Goal: Book appointment/travel/reservation

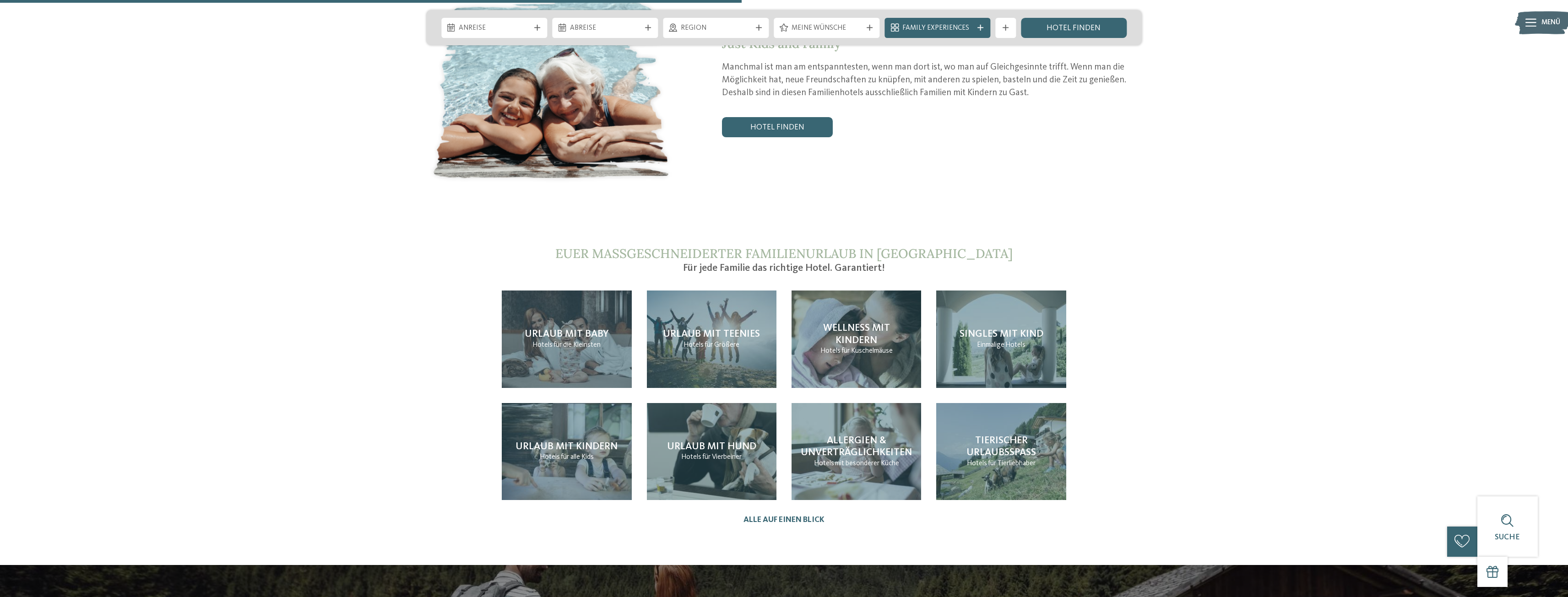
scroll to position [2059, 0]
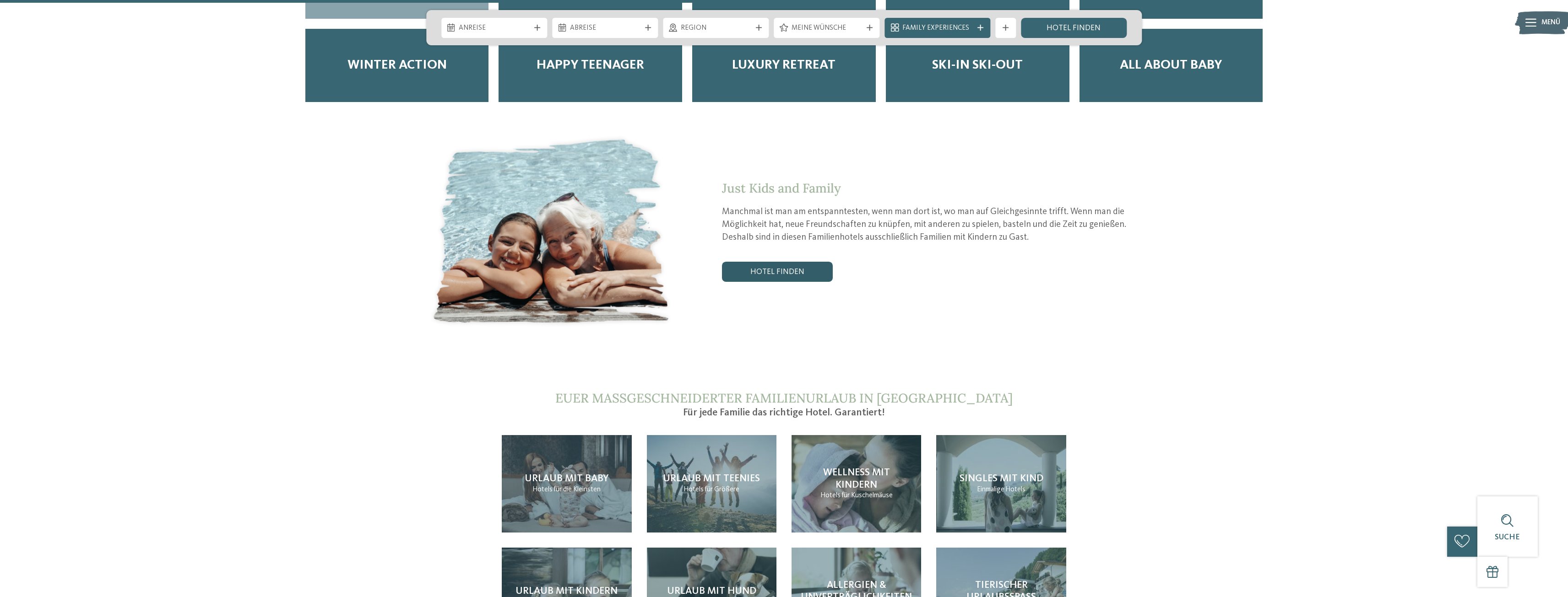
click at [806, 262] on link "Hotel finden" at bounding box center [777, 272] width 110 height 20
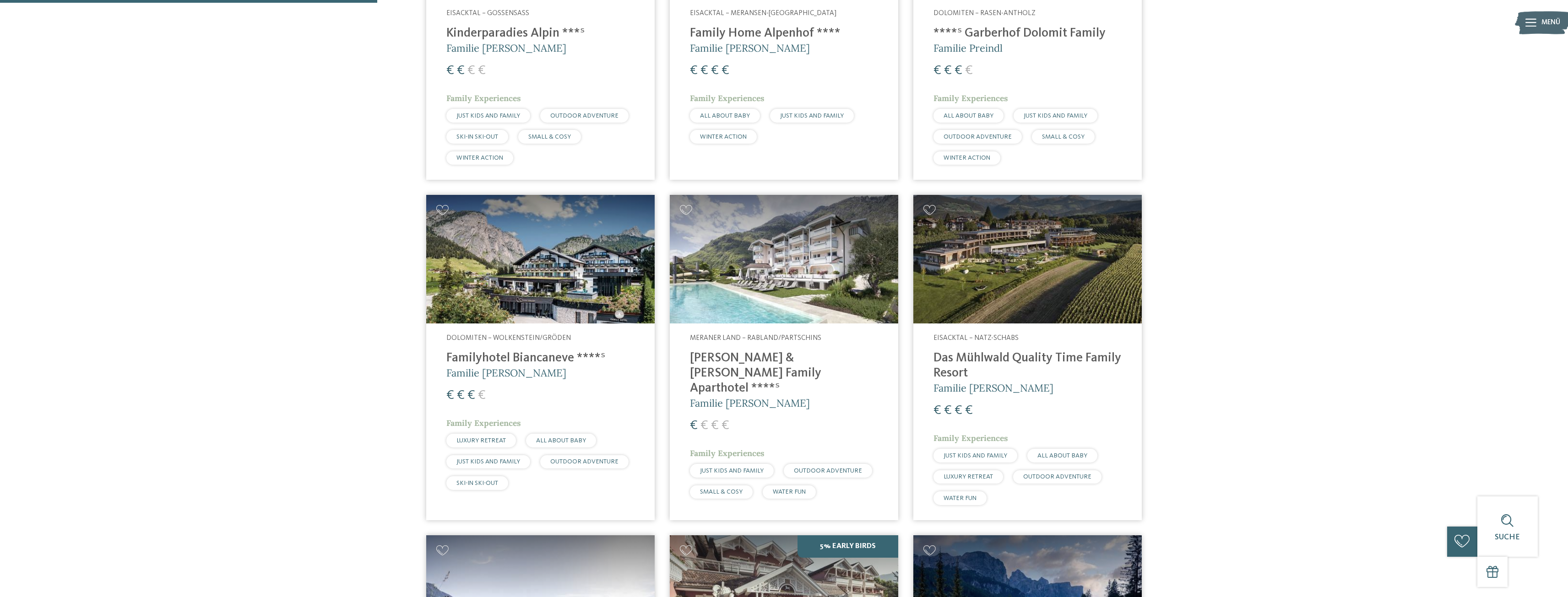
scroll to position [157, 0]
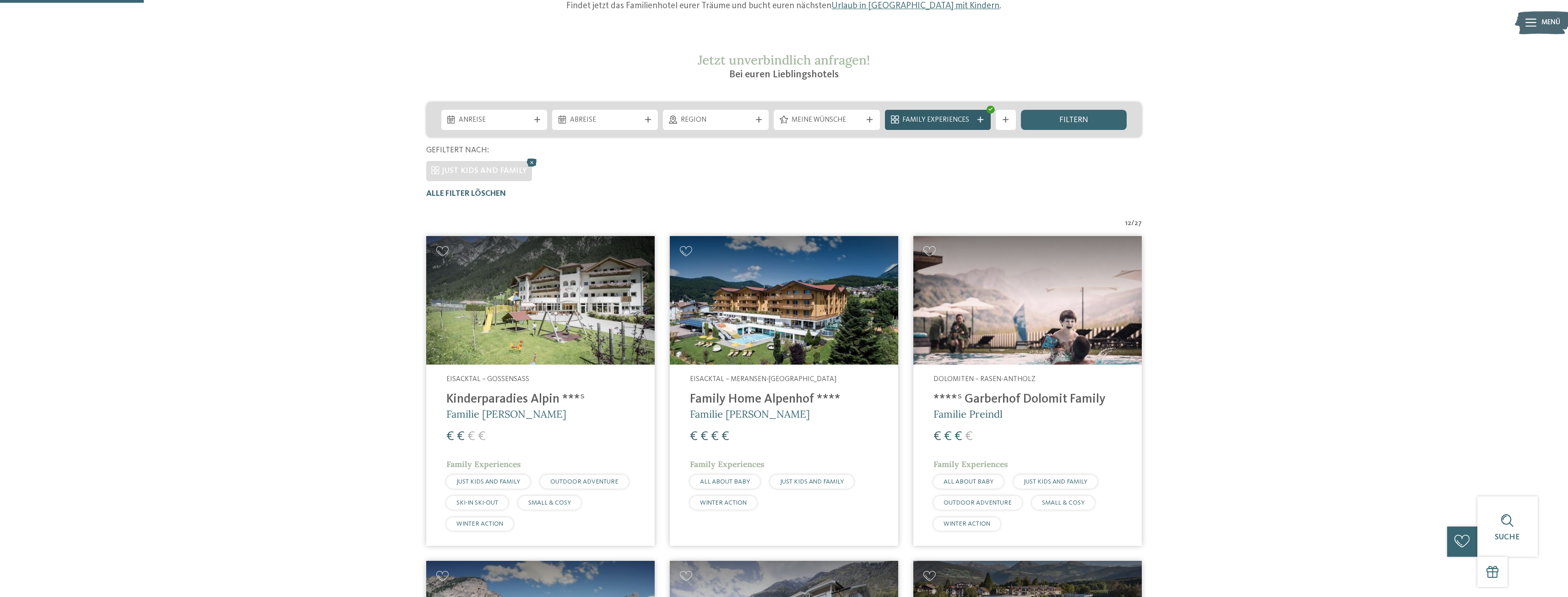
click at [968, 116] on span "Family Experiences" at bounding box center [938, 120] width 71 height 10
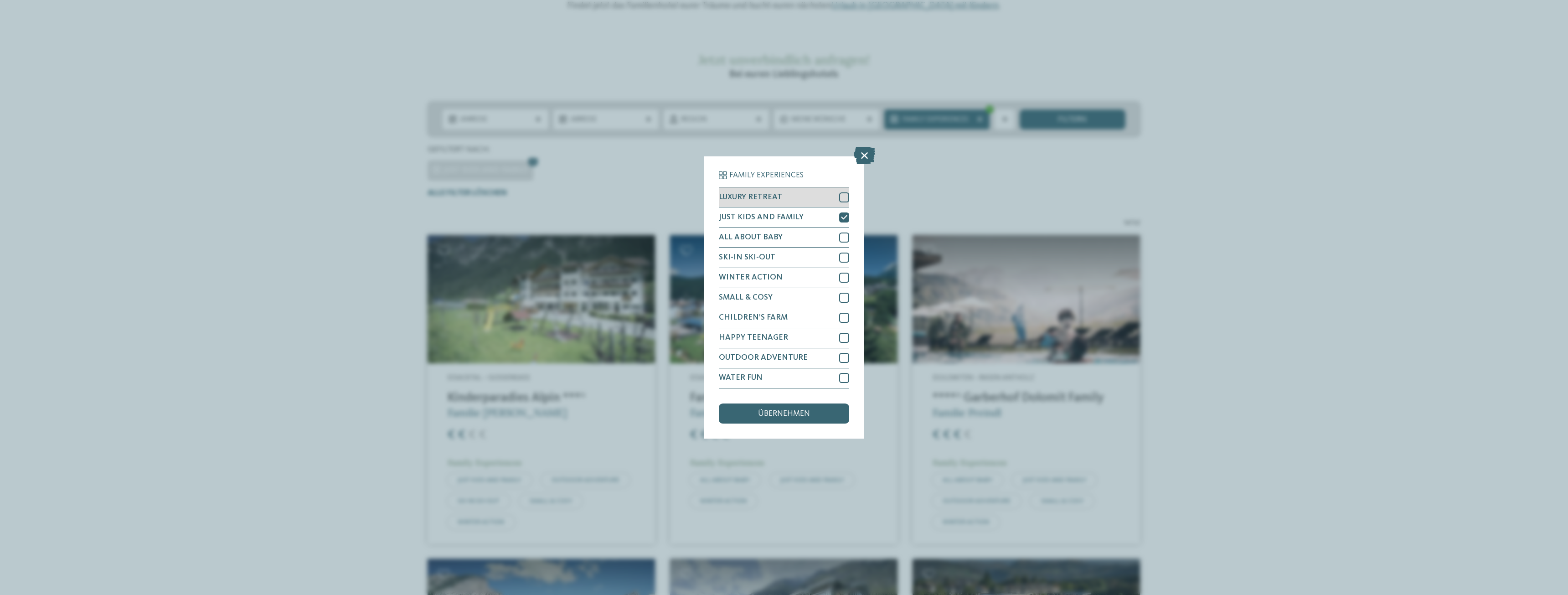
click at [842, 200] on div at bounding box center [844, 197] width 10 height 10
click at [840, 214] on div at bounding box center [844, 217] width 10 height 10
click at [848, 195] on icon at bounding box center [844, 197] width 7 height 6
click at [801, 414] on span "übernehmen" at bounding box center [783, 414] width 52 height 8
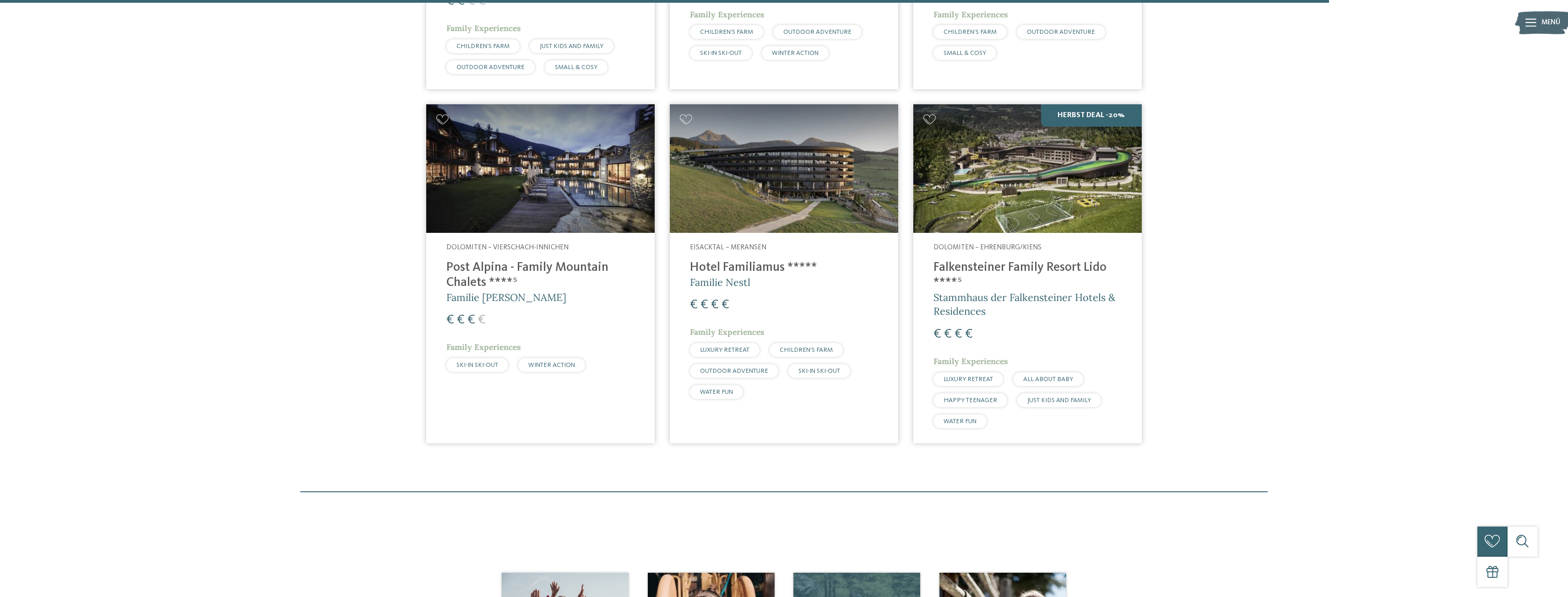
scroll to position [2745, 0]
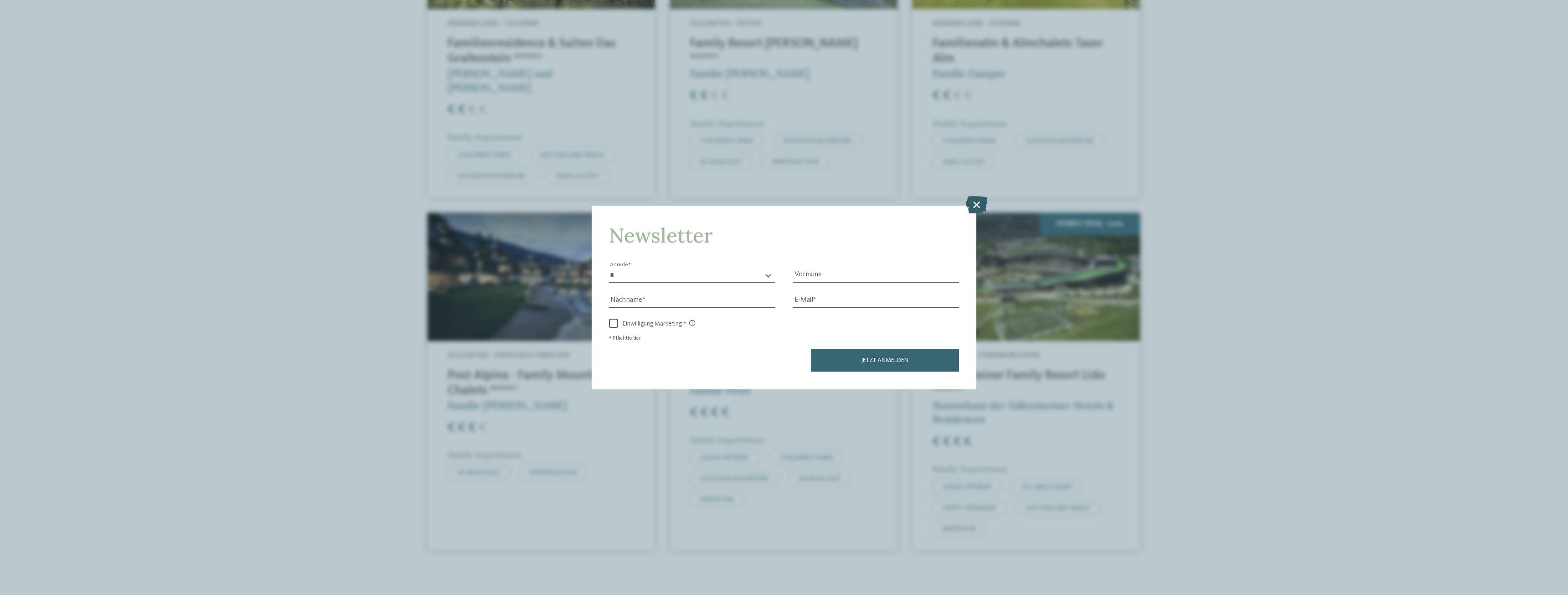
click at [982, 198] on icon at bounding box center [976, 205] width 21 height 17
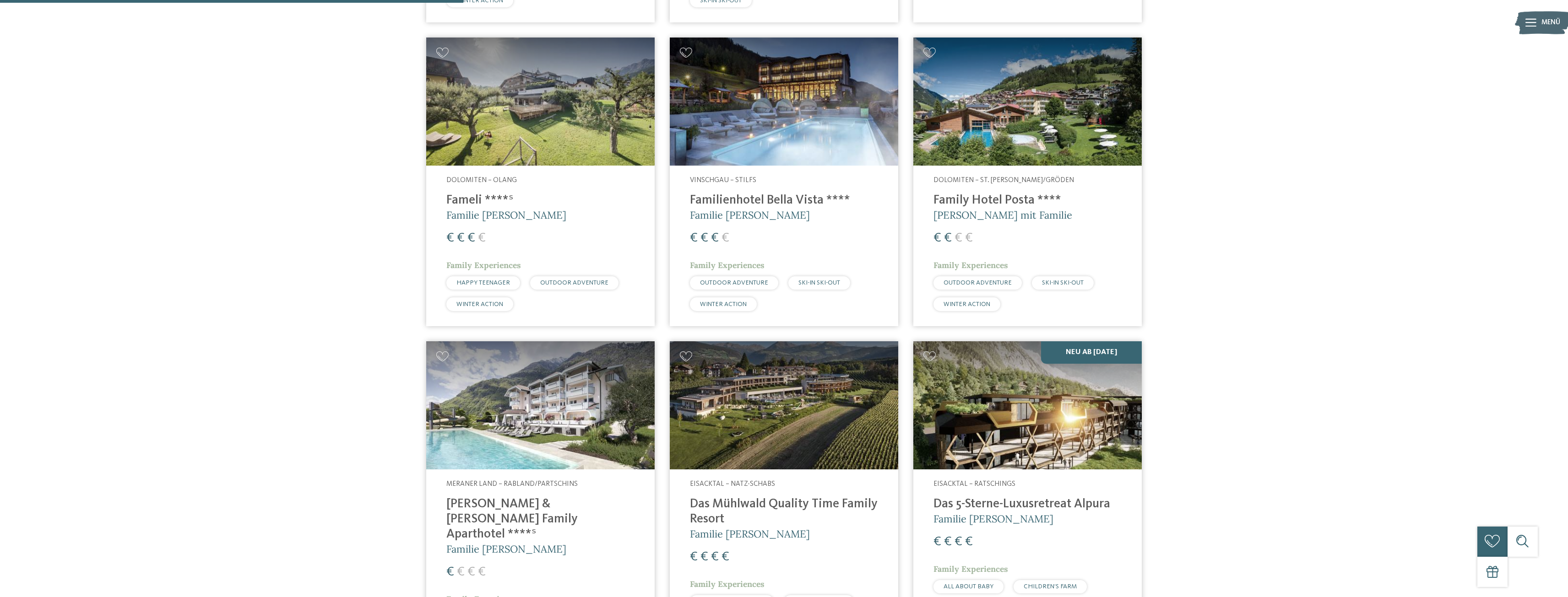
scroll to position [960, 0]
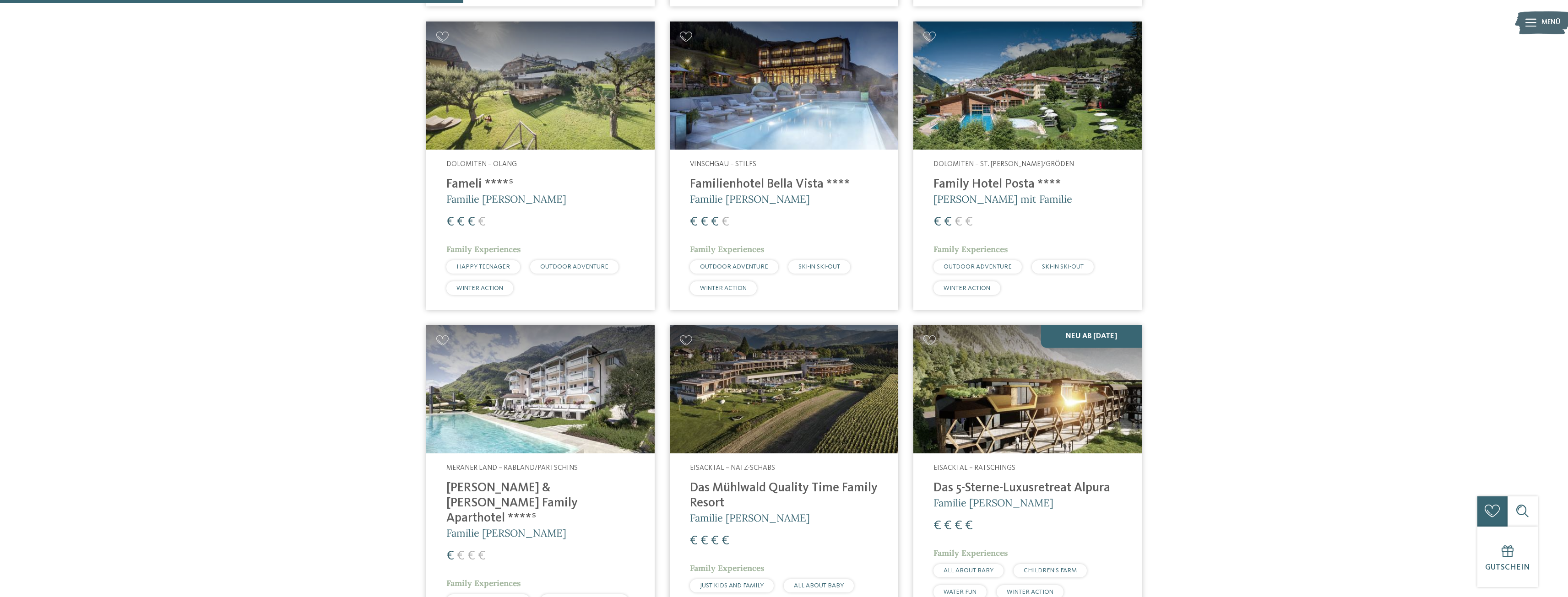
click at [768, 190] on h4 "Familienhotel Bella Vista ****" at bounding box center [783, 184] width 188 height 15
